Goal: Obtain resource: Download file/media

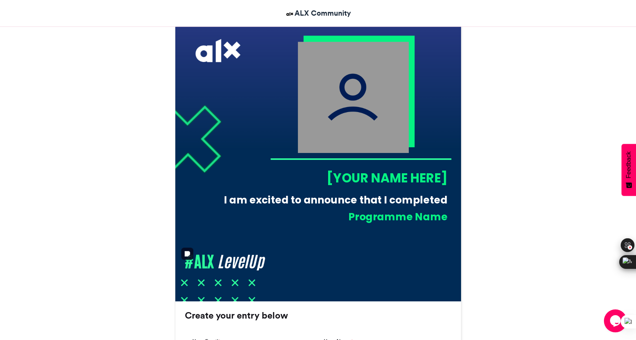
scroll to position [191, 0]
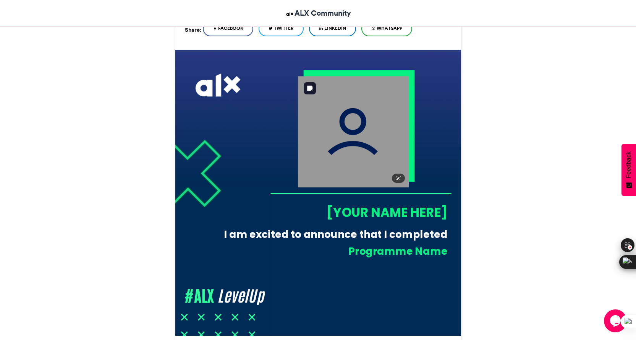
click at [350, 129] on img at bounding box center [353, 131] width 111 height 111
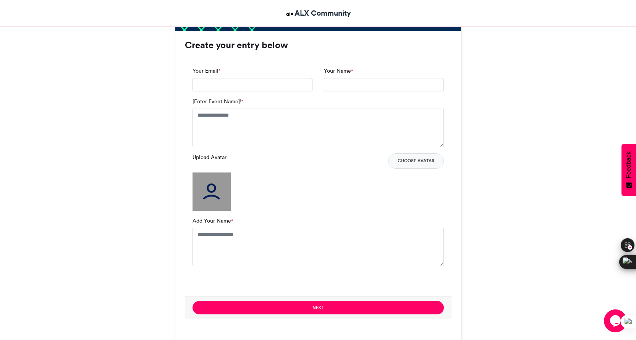
scroll to position [420, 0]
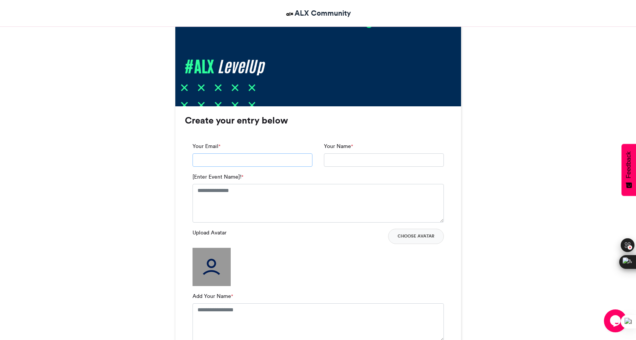
click at [242, 162] on input "Your Email *" at bounding box center [253, 160] width 120 height 14
type input "**********"
click at [221, 192] on textarea "[Enter Event Name]! *" at bounding box center [318, 203] width 251 height 38
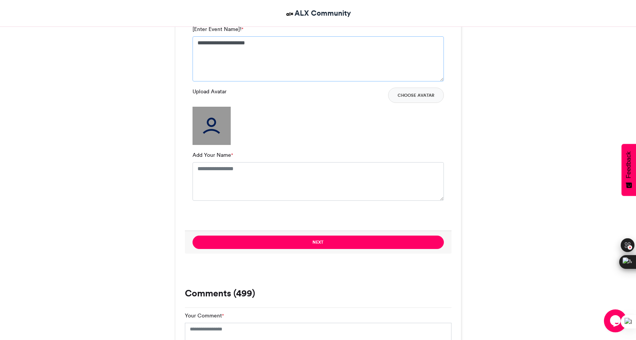
scroll to position [573, 0]
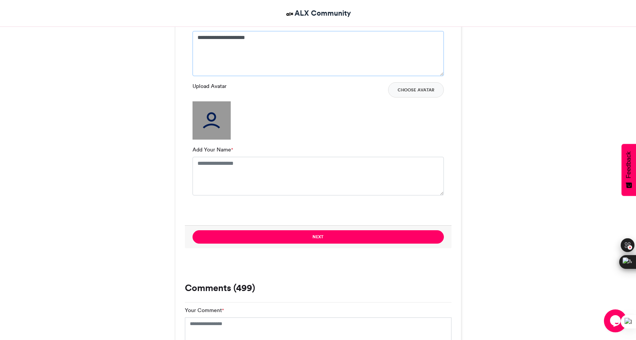
type textarea "**********"
click at [212, 119] on img at bounding box center [212, 120] width 38 height 38
click at [212, 121] on img at bounding box center [212, 120] width 38 height 38
click at [213, 115] on img at bounding box center [212, 120] width 38 height 38
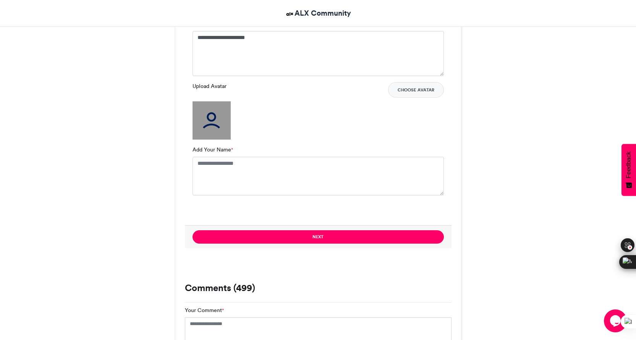
click at [213, 115] on img at bounding box center [212, 120] width 38 height 38
click at [412, 88] on button "Choose Avatar" at bounding box center [416, 89] width 56 height 15
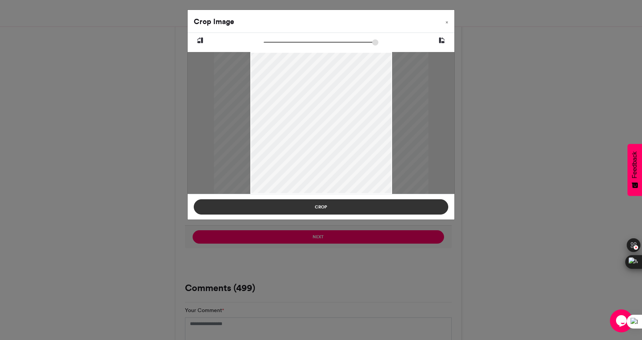
click at [321, 205] on button "Crop" at bounding box center [321, 206] width 255 height 15
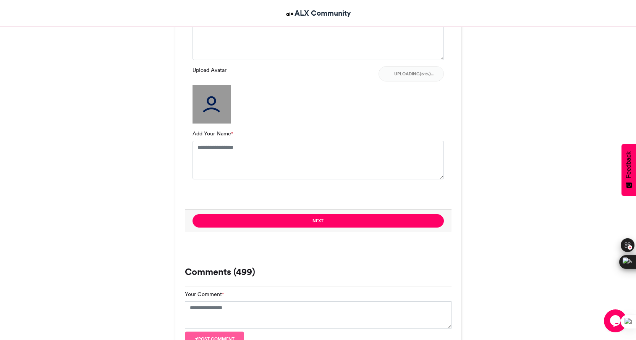
scroll to position [650, 0]
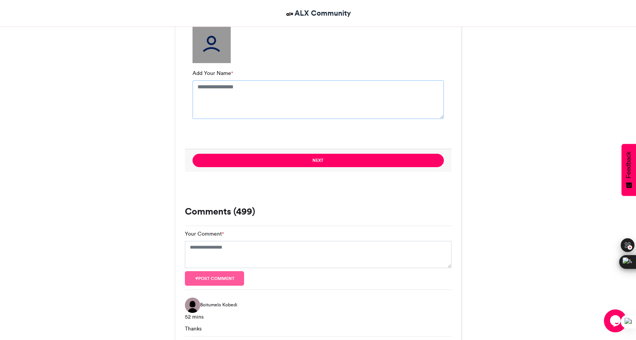
click at [222, 90] on textarea "Add Your Name *" at bounding box center [318, 99] width 251 height 38
type textarea "**********"
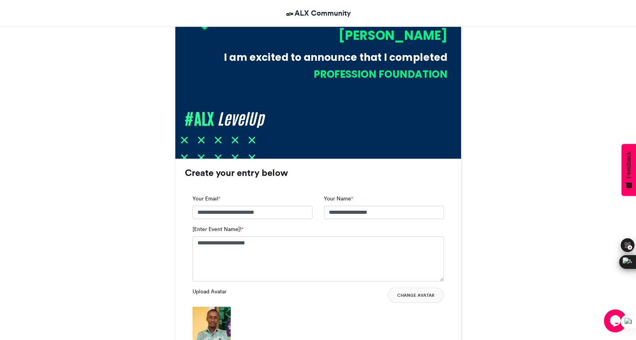
scroll to position [420, 0]
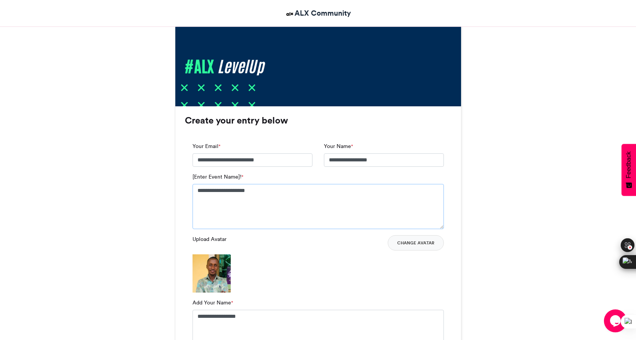
click at [270, 191] on textarea "**********" at bounding box center [318, 206] width 251 height 45
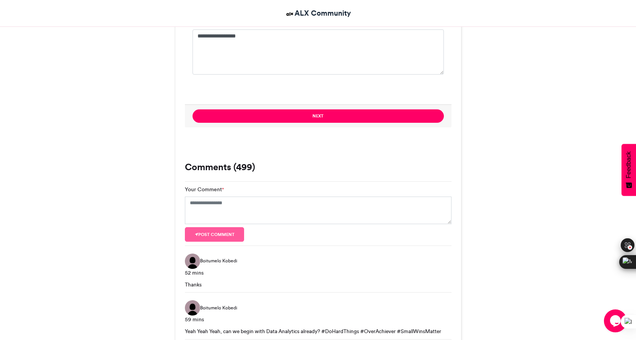
scroll to position [726, 0]
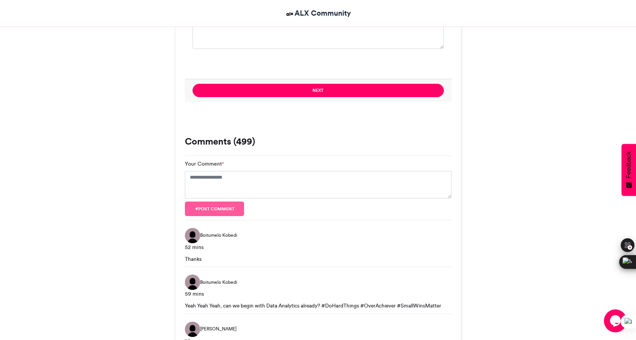
type textarea "**********"
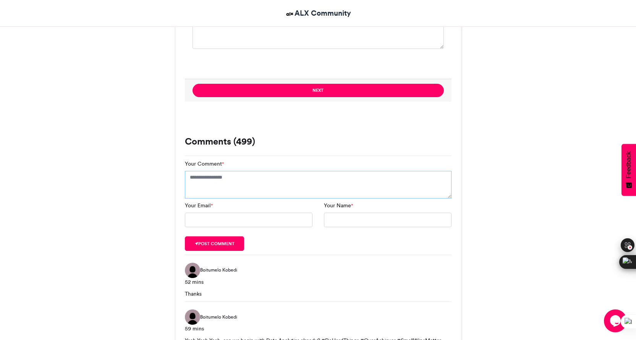
click at [212, 178] on textarea "Your Comment *" at bounding box center [318, 185] width 267 height 28
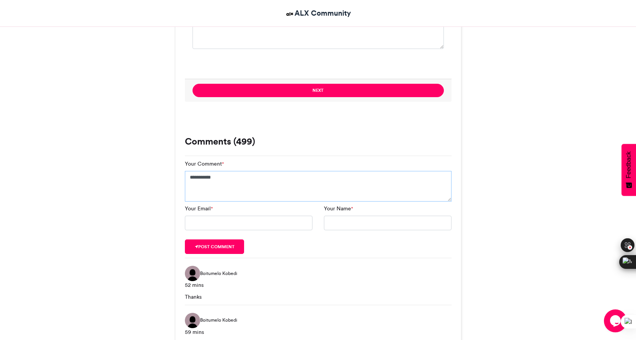
click at [212, 178] on textarea "**********" at bounding box center [318, 186] width 267 height 31
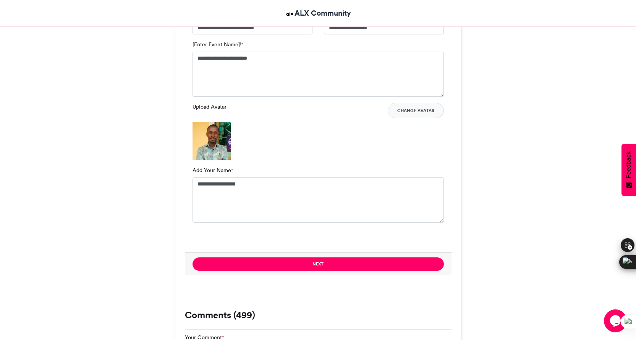
scroll to position [573, 0]
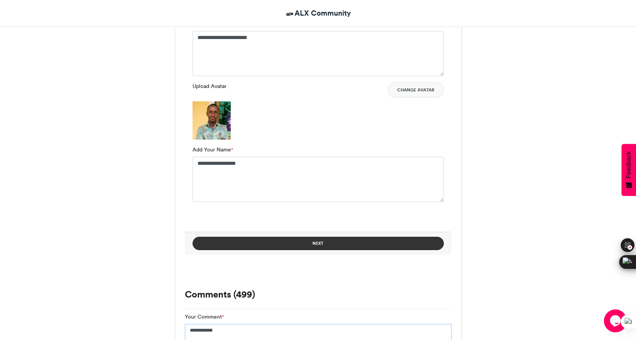
type textarea "**********"
click at [319, 239] on button "Next" at bounding box center [318, 243] width 251 height 13
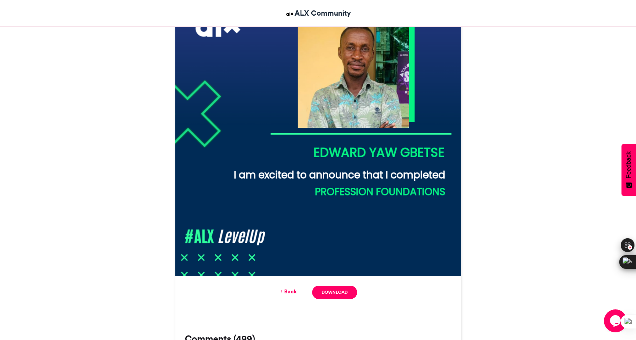
scroll to position [349, 0]
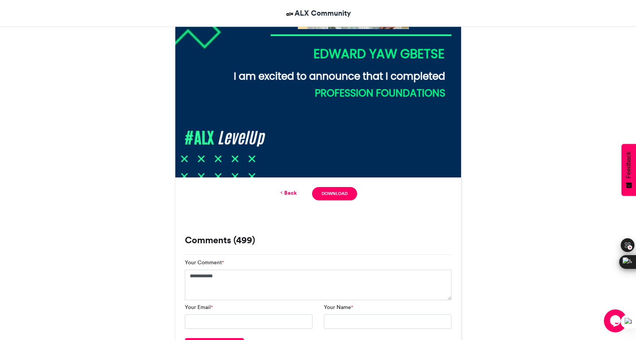
click at [291, 193] on link "Back" at bounding box center [288, 193] width 18 height 8
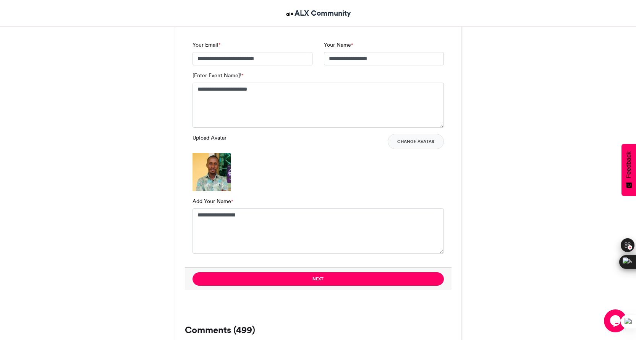
scroll to position [535, 0]
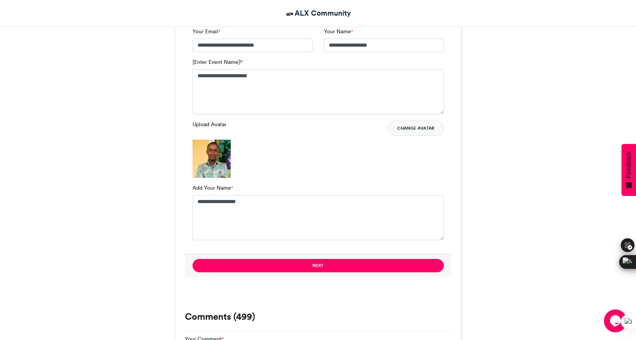
click at [416, 128] on button "Change Avatar" at bounding box center [416, 127] width 56 height 15
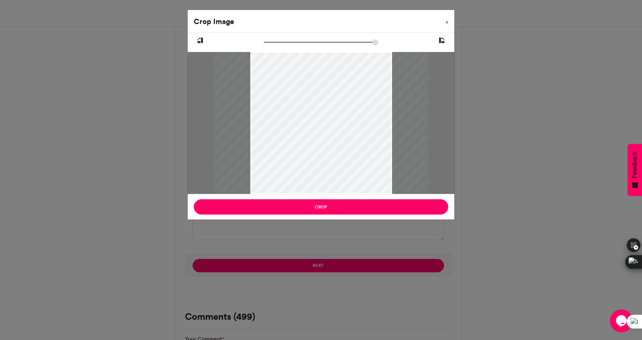
click at [446, 22] on span "×" at bounding box center [447, 22] width 3 height 5
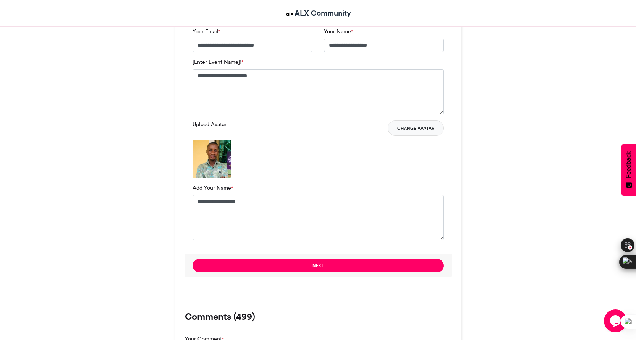
click at [412, 130] on button "Change Avatar" at bounding box center [416, 127] width 56 height 15
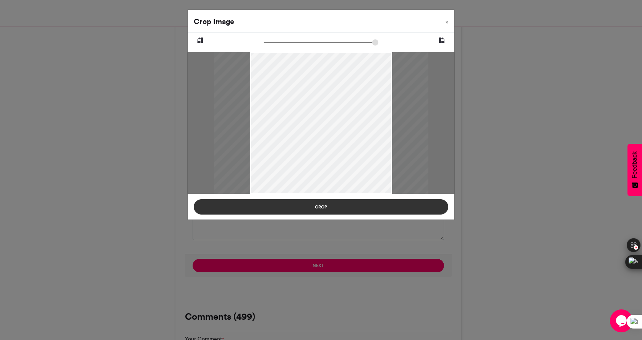
click at [313, 204] on button "Crop" at bounding box center [321, 206] width 255 height 15
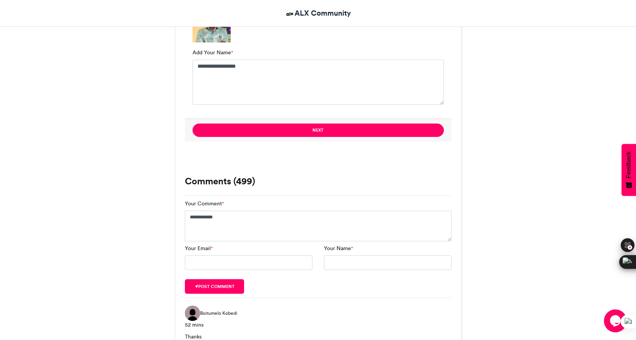
scroll to position [688, 0]
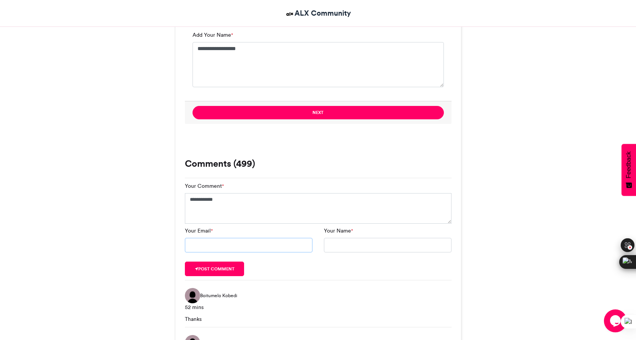
click at [250, 249] on input "Your Email *" at bounding box center [249, 245] width 128 height 15
type input "**********"
click at [209, 268] on button "Post comment" at bounding box center [215, 268] width 60 height 15
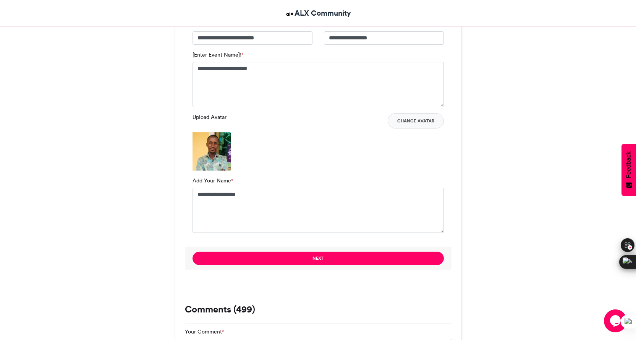
scroll to position [535, 0]
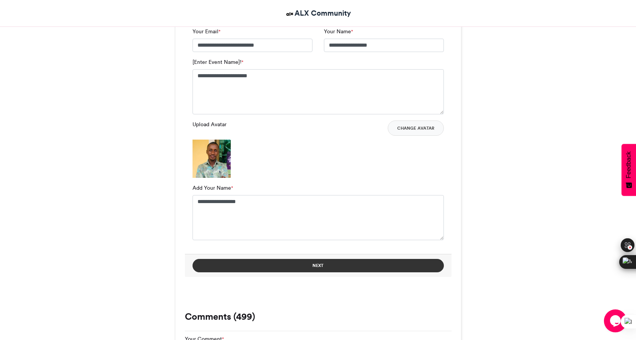
click at [329, 266] on button "Next" at bounding box center [318, 265] width 251 height 13
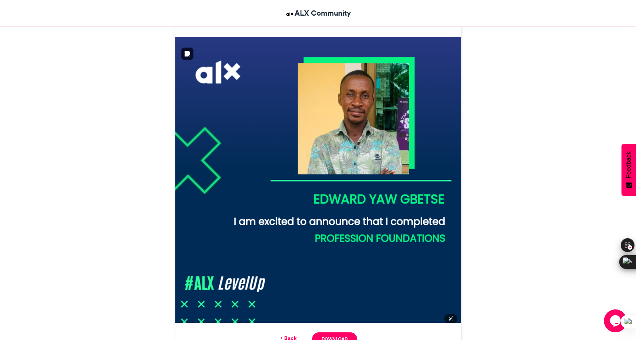
scroll to position [229, 0]
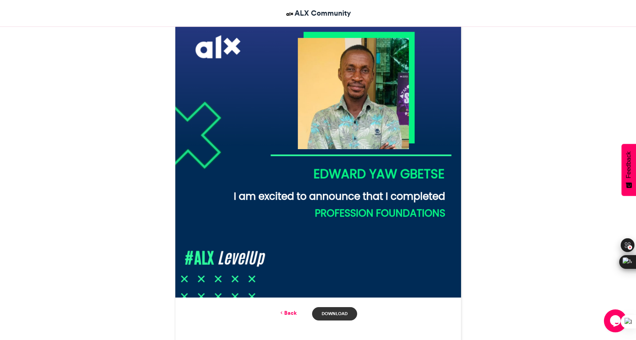
click at [333, 313] on link "Download" at bounding box center [334, 313] width 45 height 13
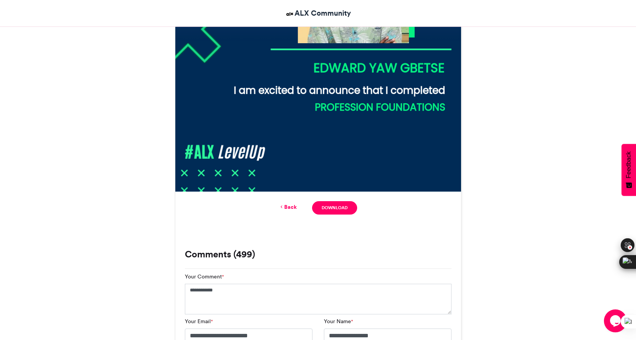
scroll to position [333, 0]
